Goal: Check status: Check status

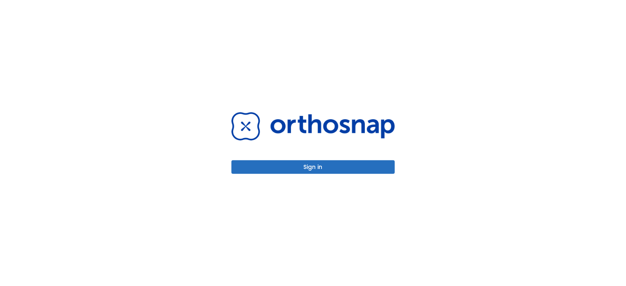
click at [253, 164] on button "Sign in" at bounding box center [312, 167] width 163 height 14
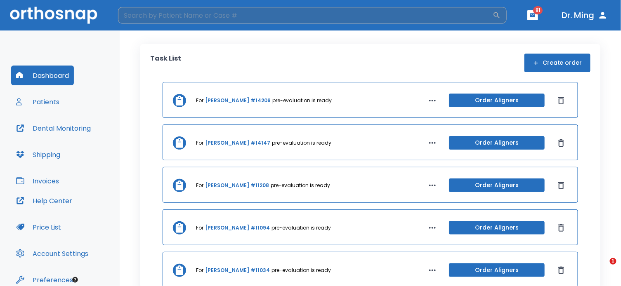
click at [353, 14] on input "search" at bounding box center [305, 15] width 374 height 16
type input "jolina"
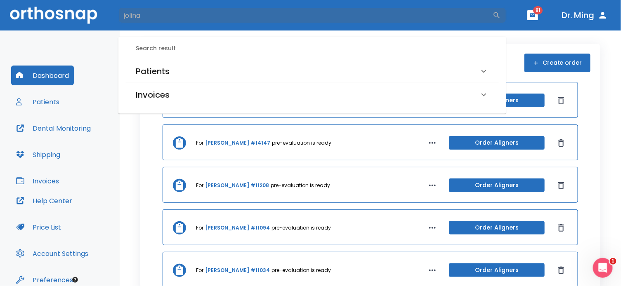
click at [158, 70] on h6 "Patients" at bounding box center [153, 71] width 34 height 13
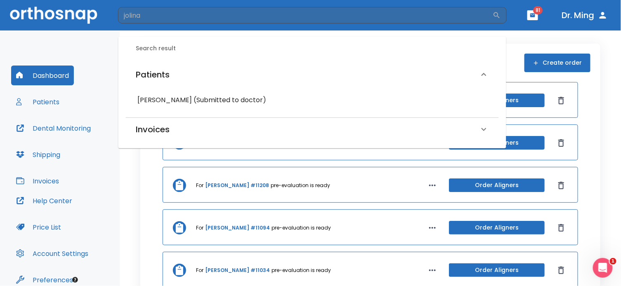
click at [158, 101] on h6 "[PERSON_NAME] (Submitted to doctor)" at bounding box center [312, 100] width 350 height 12
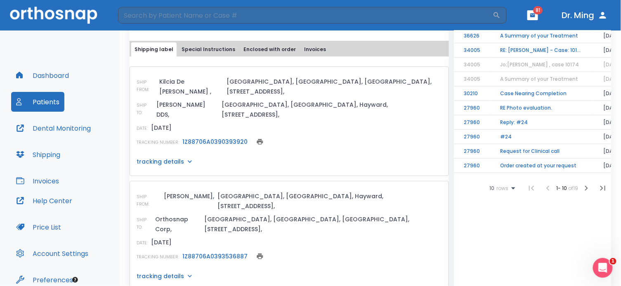
scroll to position [334, 0]
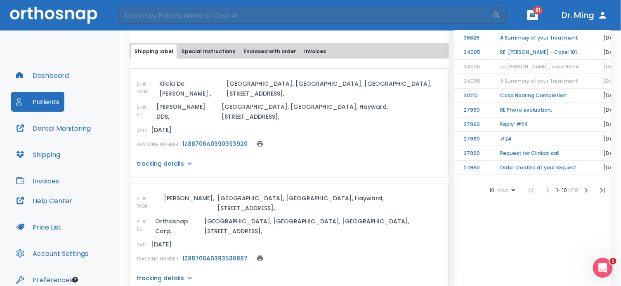
click at [182, 160] on div "tracking details" at bounding box center [288, 164] width 305 height 8
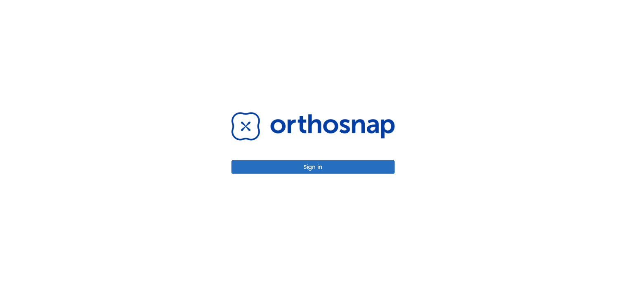
click at [362, 163] on button "Sign in" at bounding box center [312, 167] width 163 height 14
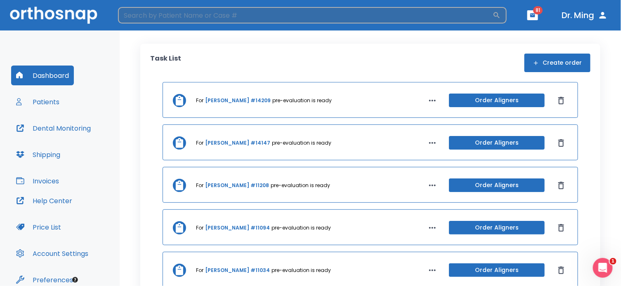
click at [234, 19] on input "search" at bounding box center [305, 15] width 374 height 16
type input "jolina"
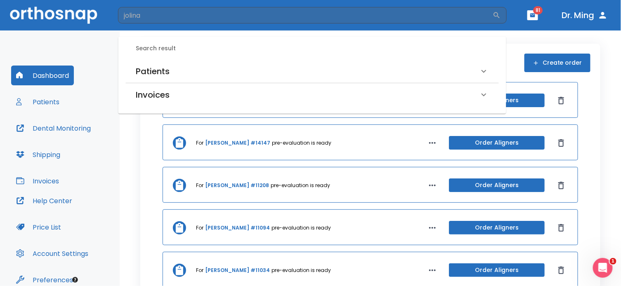
click at [274, 75] on div "Patients" at bounding box center [307, 71] width 343 height 13
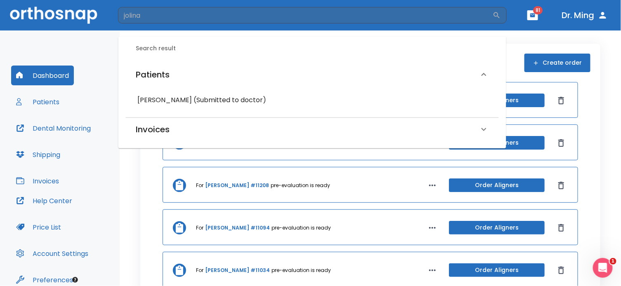
click at [151, 97] on h6 "Jolina Lam (Submitted to doctor)" at bounding box center [312, 100] width 350 height 12
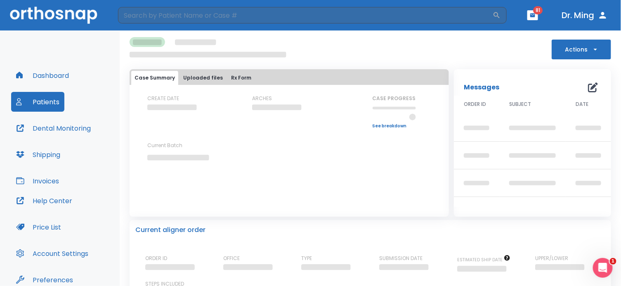
click at [151, 97] on p "CREATE DATE" at bounding box center [163, 98] width 32 height 7
